Goal: Check status: Check status

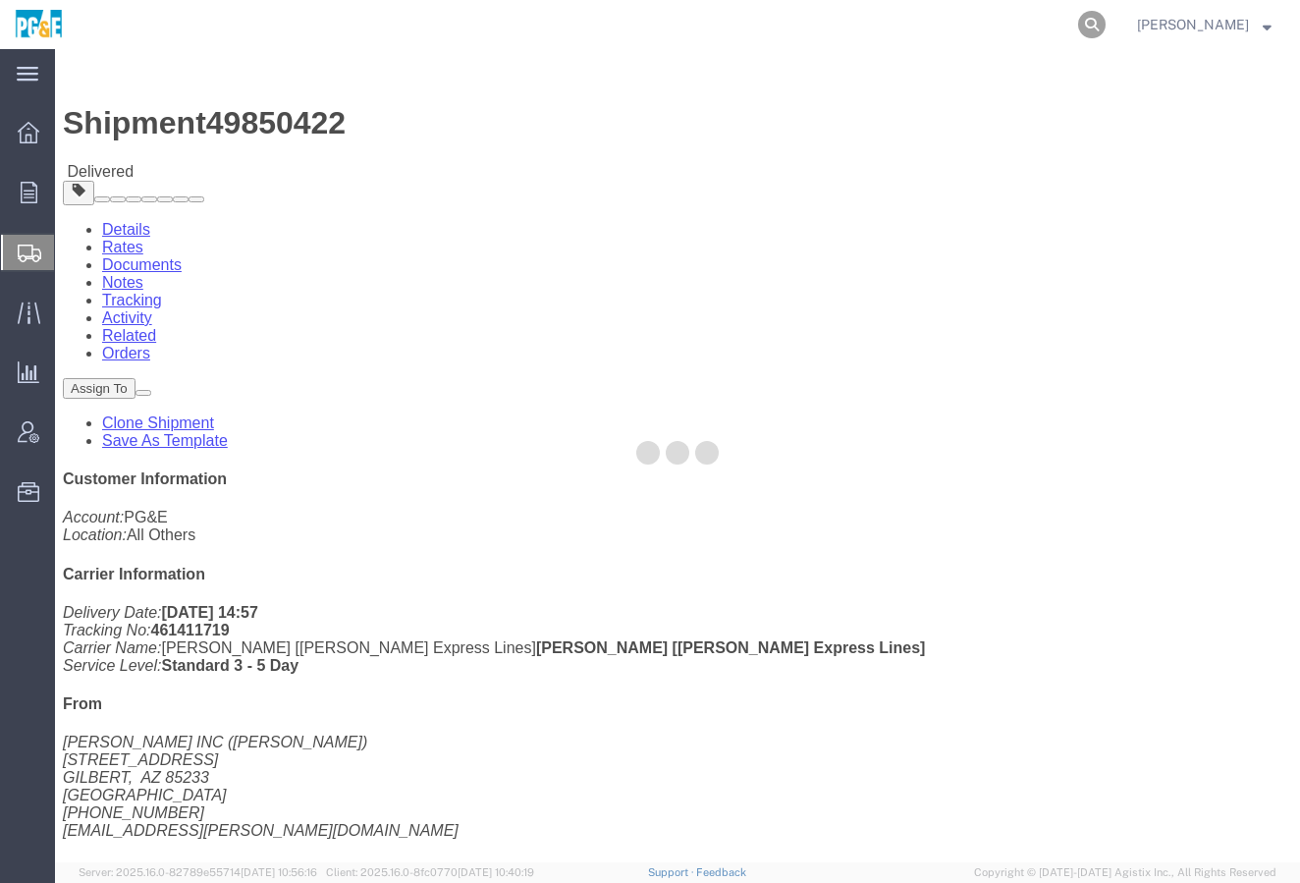
click at [1106, 14] on icon at bounding box center [1091, 24] width 27 height 27
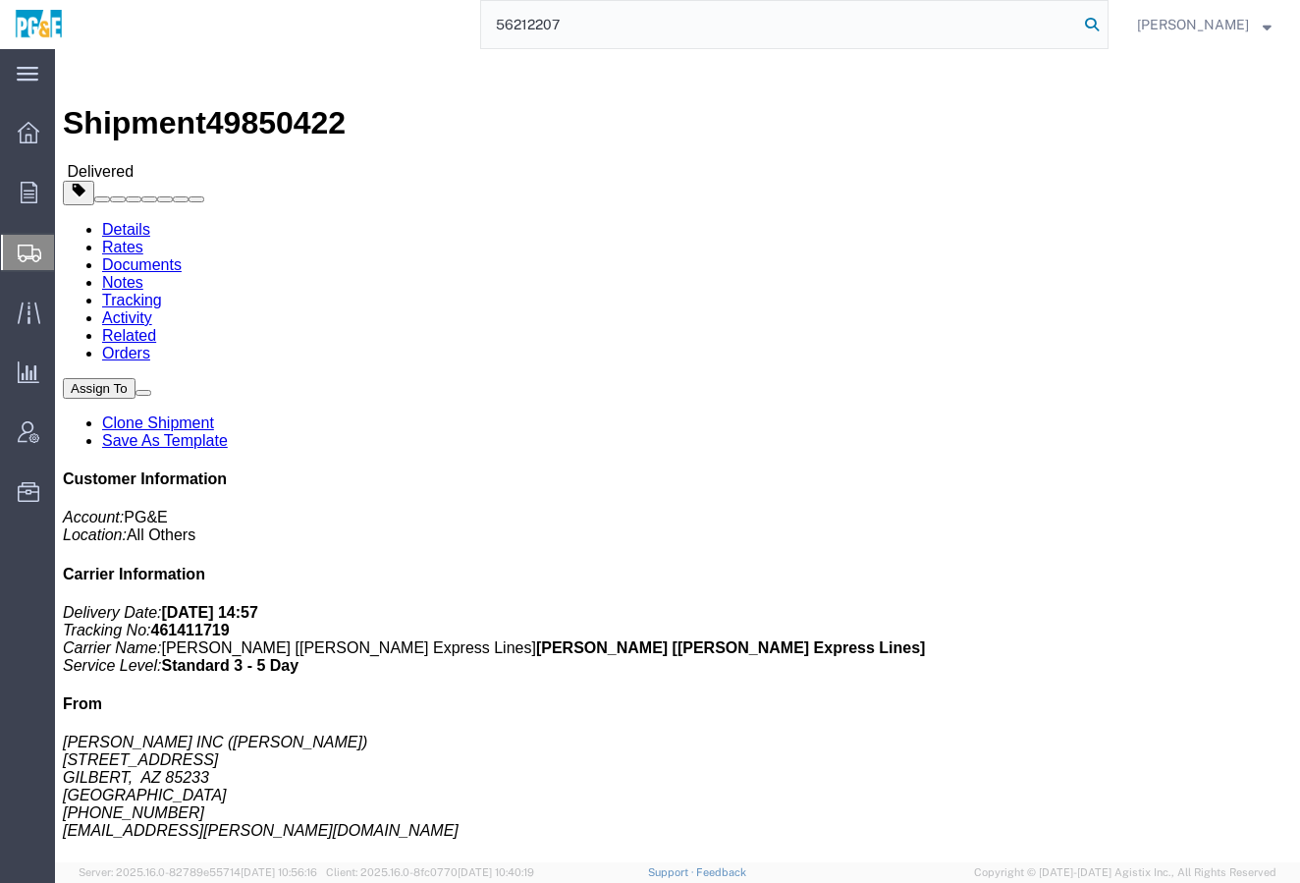
type input "56212207"
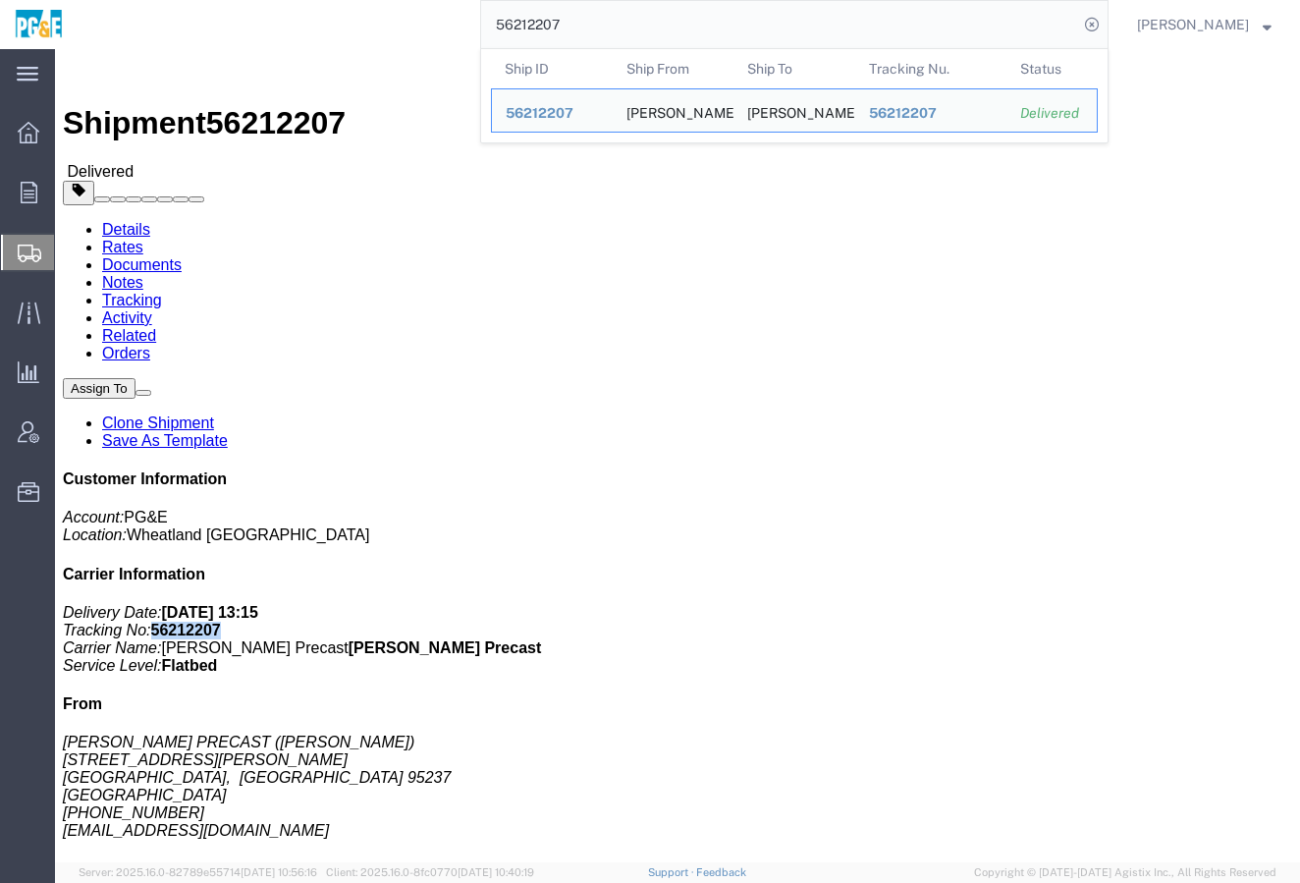
drag, startPoint x: 1148, startPoint y: 290, endPoint x: 1092, endPoint y: 288, distance: 56.0
click b "56212207"
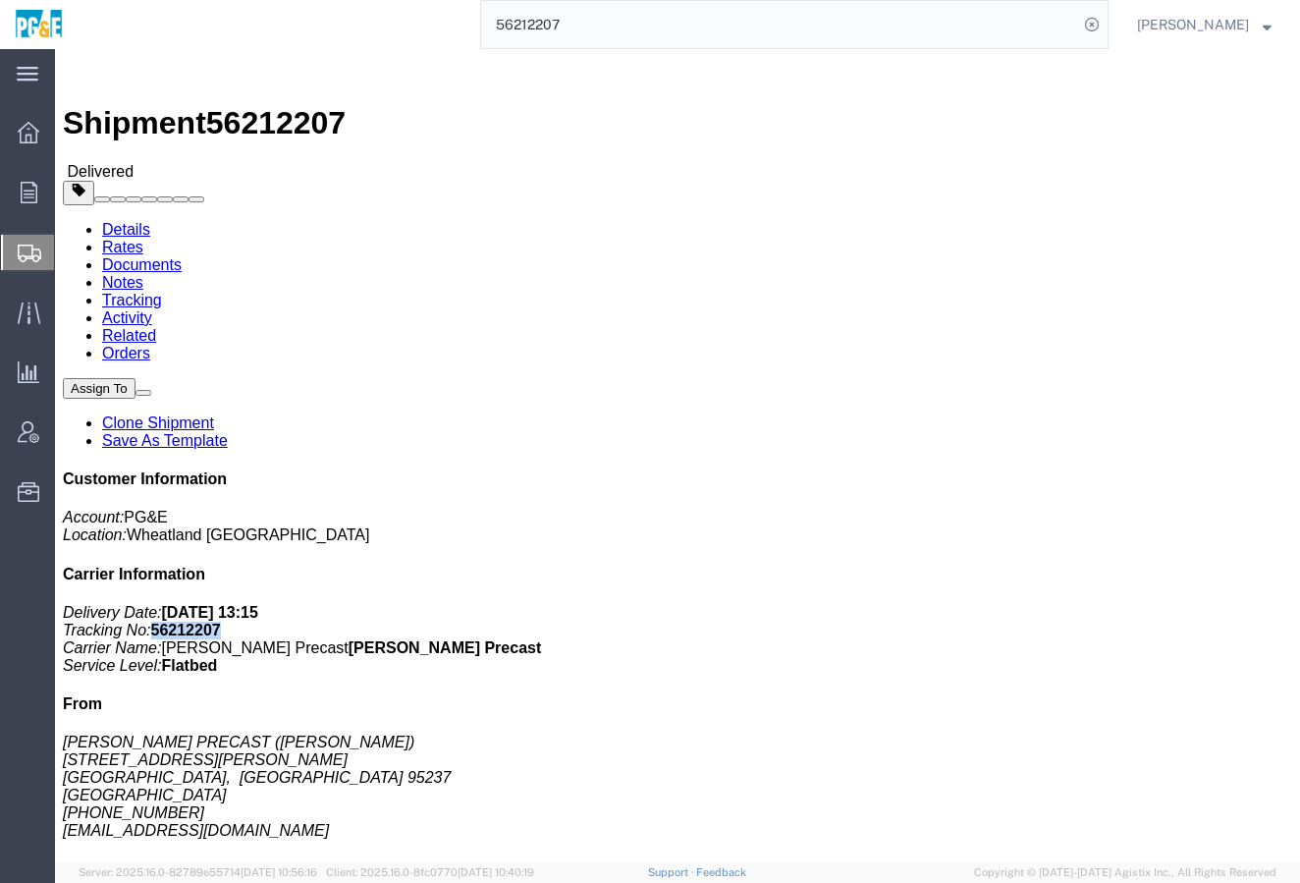
copy b "56212207"
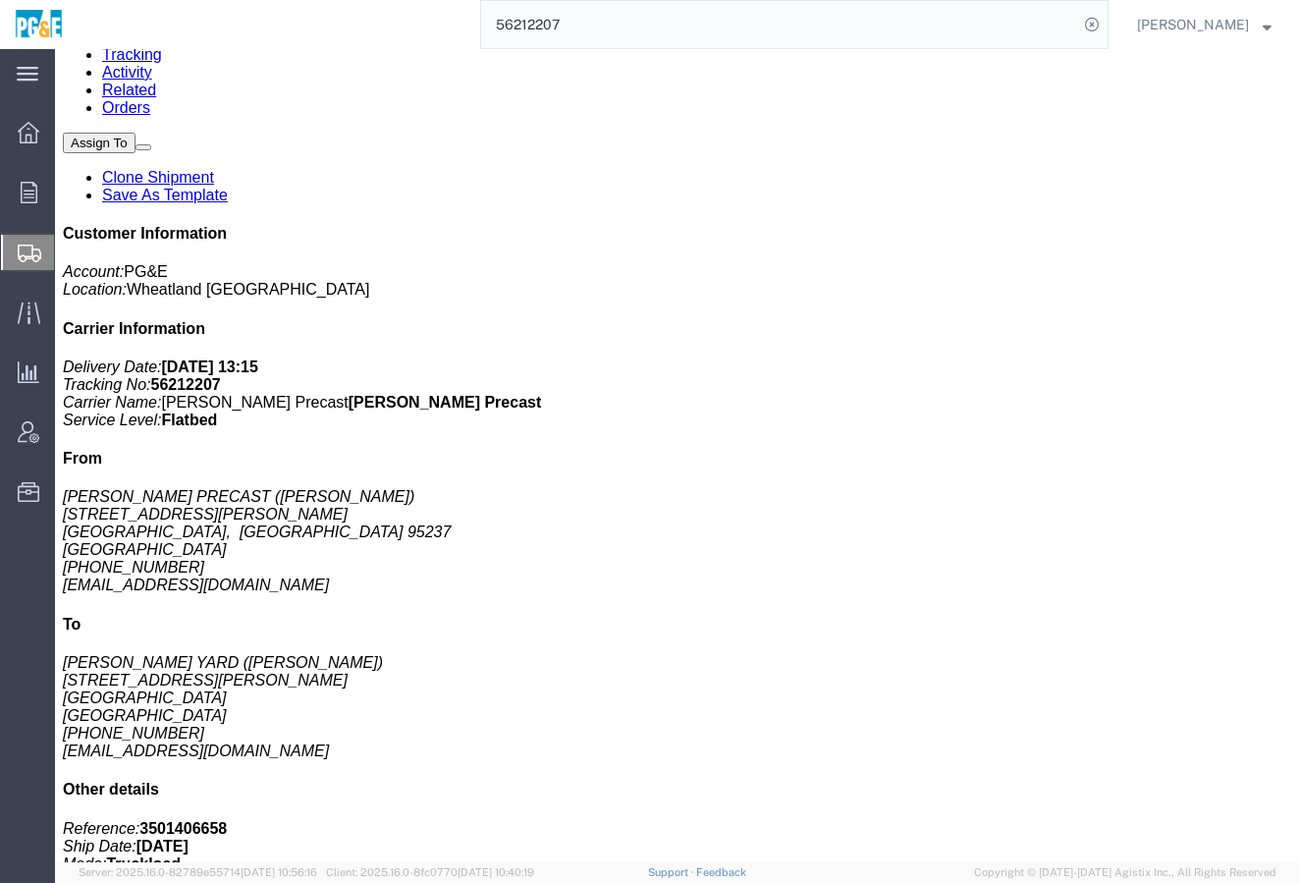
click h2 "Special services"
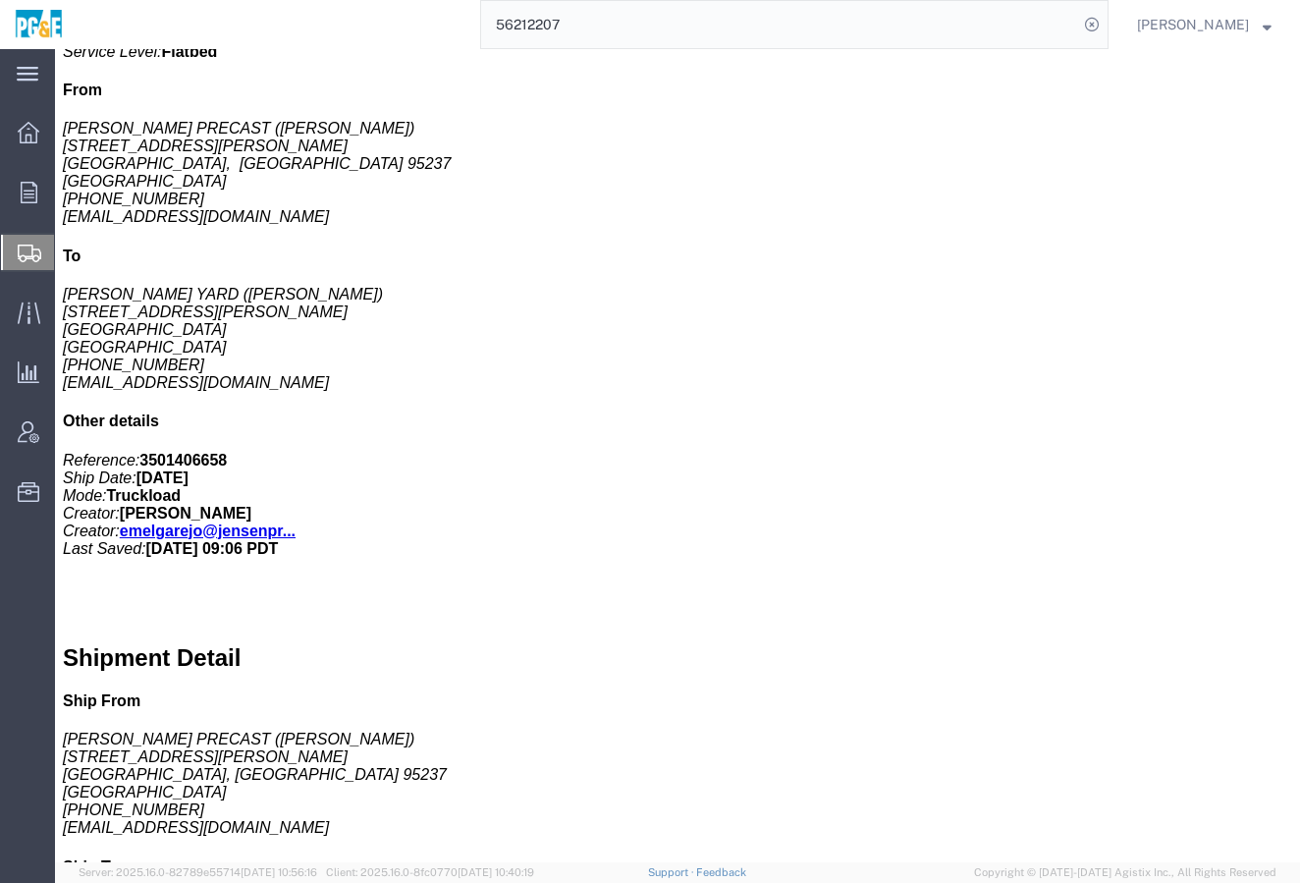
scroll to position [135, 0]
